Goal: Information Seeking & Learning: Learn about a topic

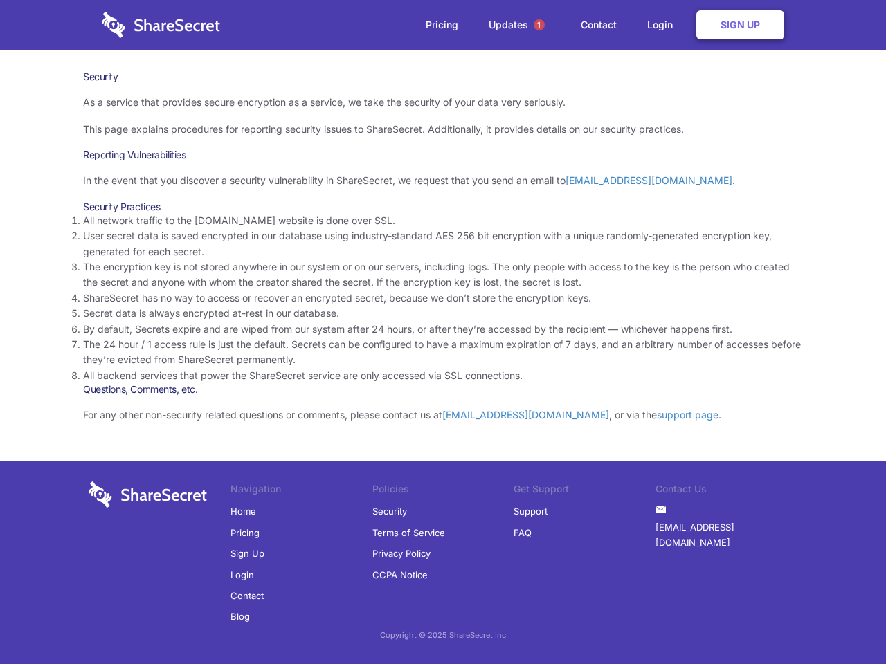
click at [443, 332] on li "By default, Secrets expire and are wiped from our system after 24 hours, or aft…" at bounding box center [443, 329] width 720 height 15
click at [539, 25] on span "1" at bounding box center [539, 24] width 11 height 11
